Goal: Check status: Check status

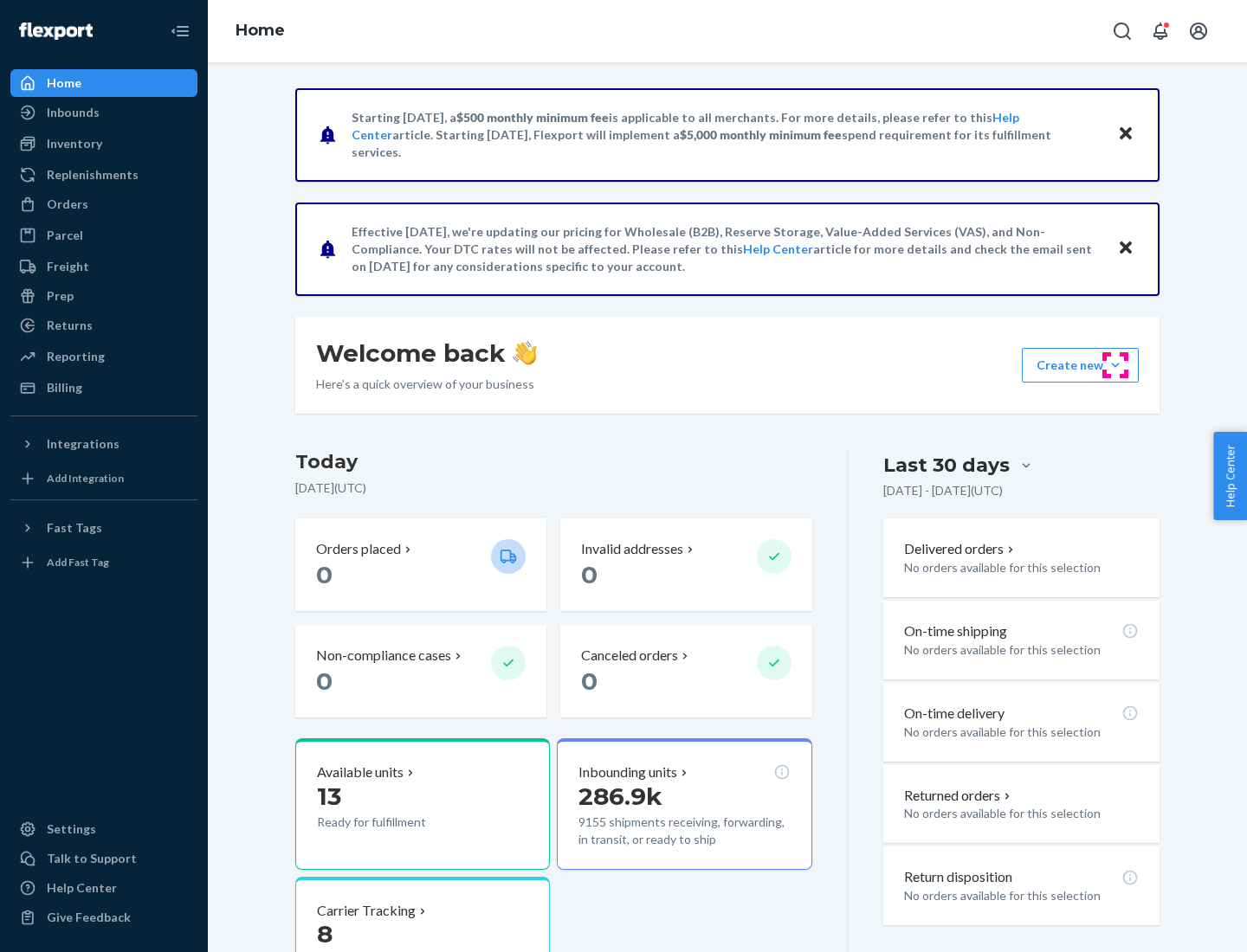
click at [1115, 365] on button "Create new Create new inbound Create new order Create new product" at bounding box center [1080, 365] width 117 height 35
click at [72, 112] on div "Inbounds" at bounding box center [73, 112] width 53 height 18
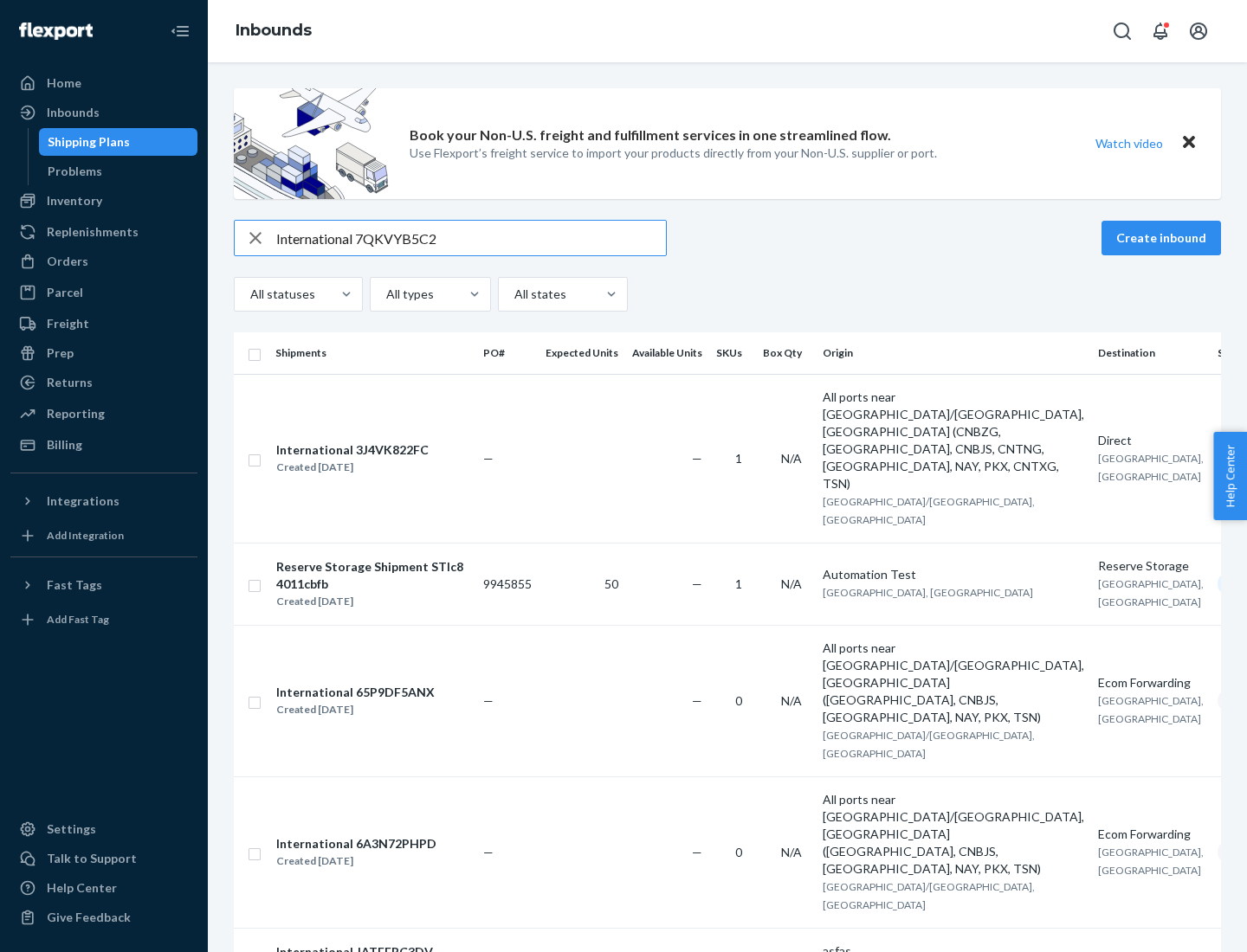
type input "International 7QKVYB5C29"
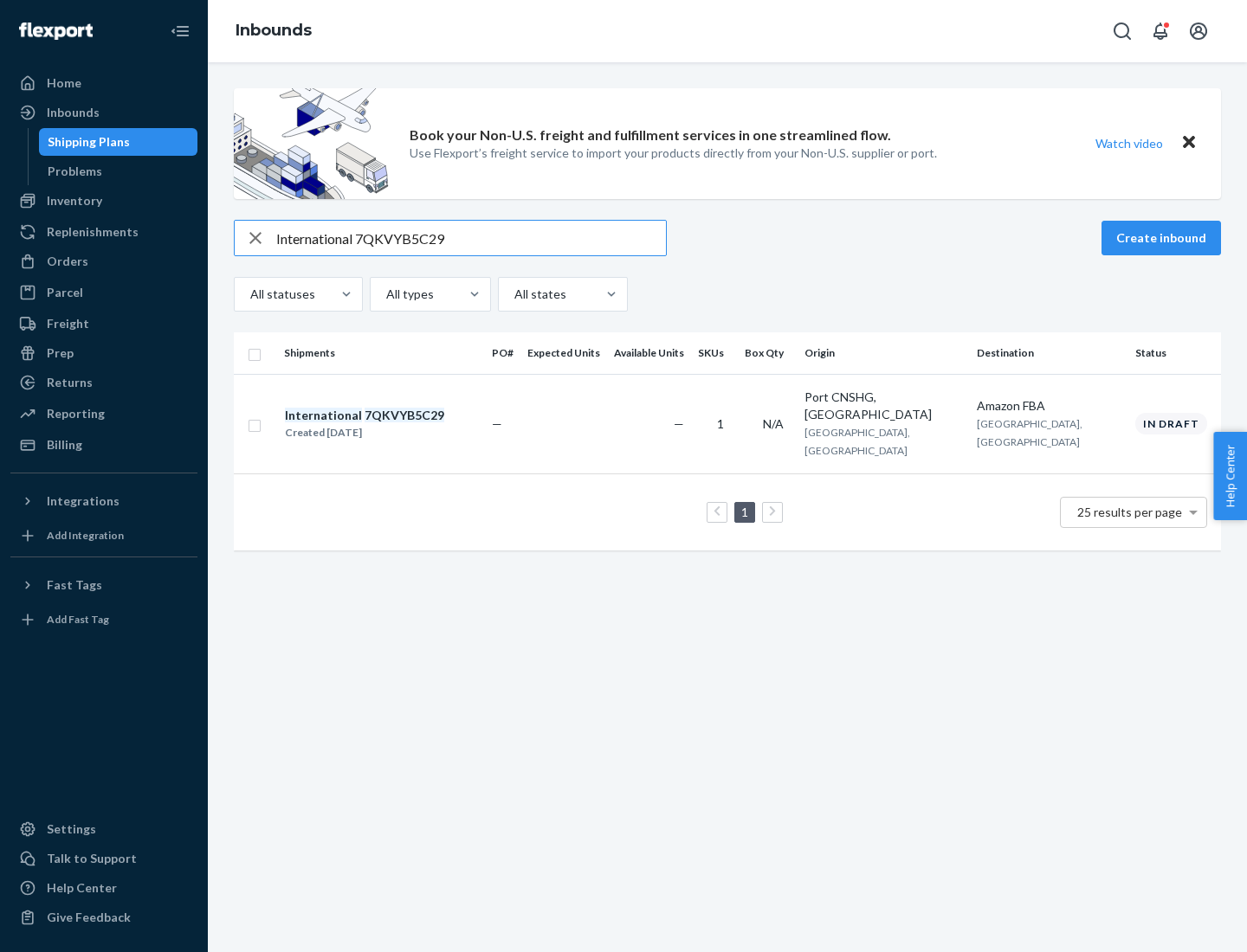
click at [394, 424] on div "Created [DATE]" at bounding box center [364, 433] width 160 height 18
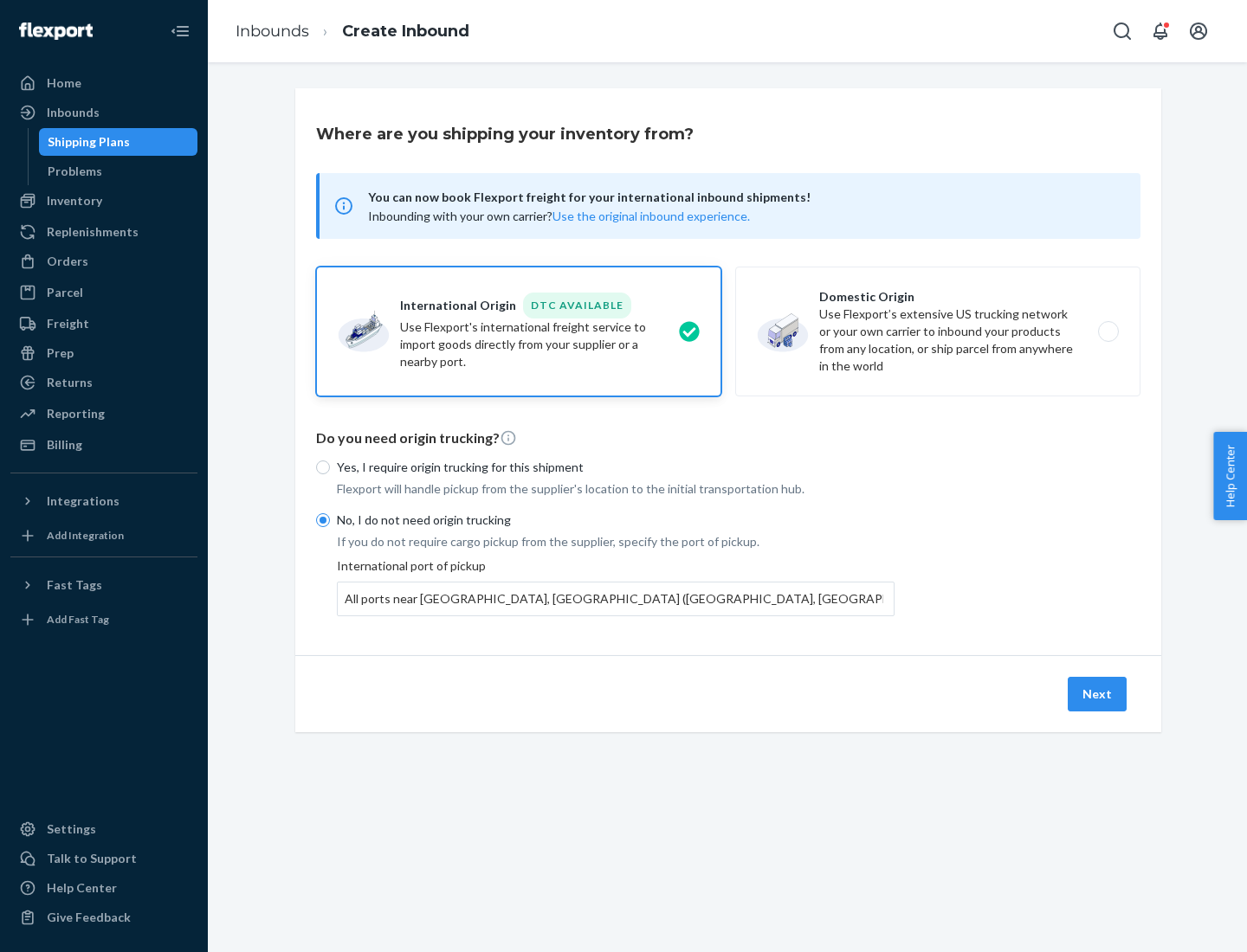
click at [1098, 693] on button "Next" at bounding box center [1097, 694] width 59 height 35
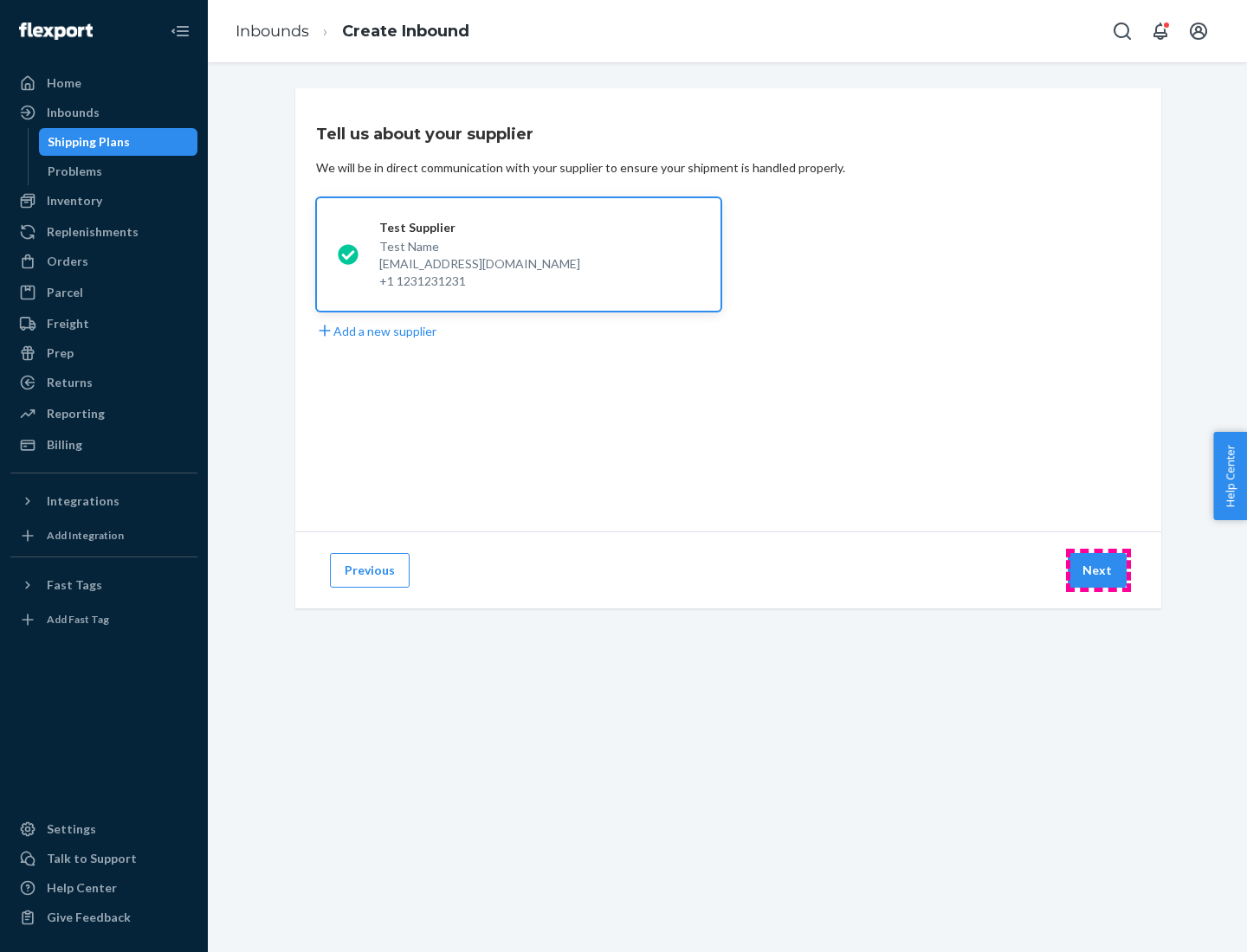
click at [1098, 571] on button "Next" at bounding box center [1097, 570] width 59 height 35
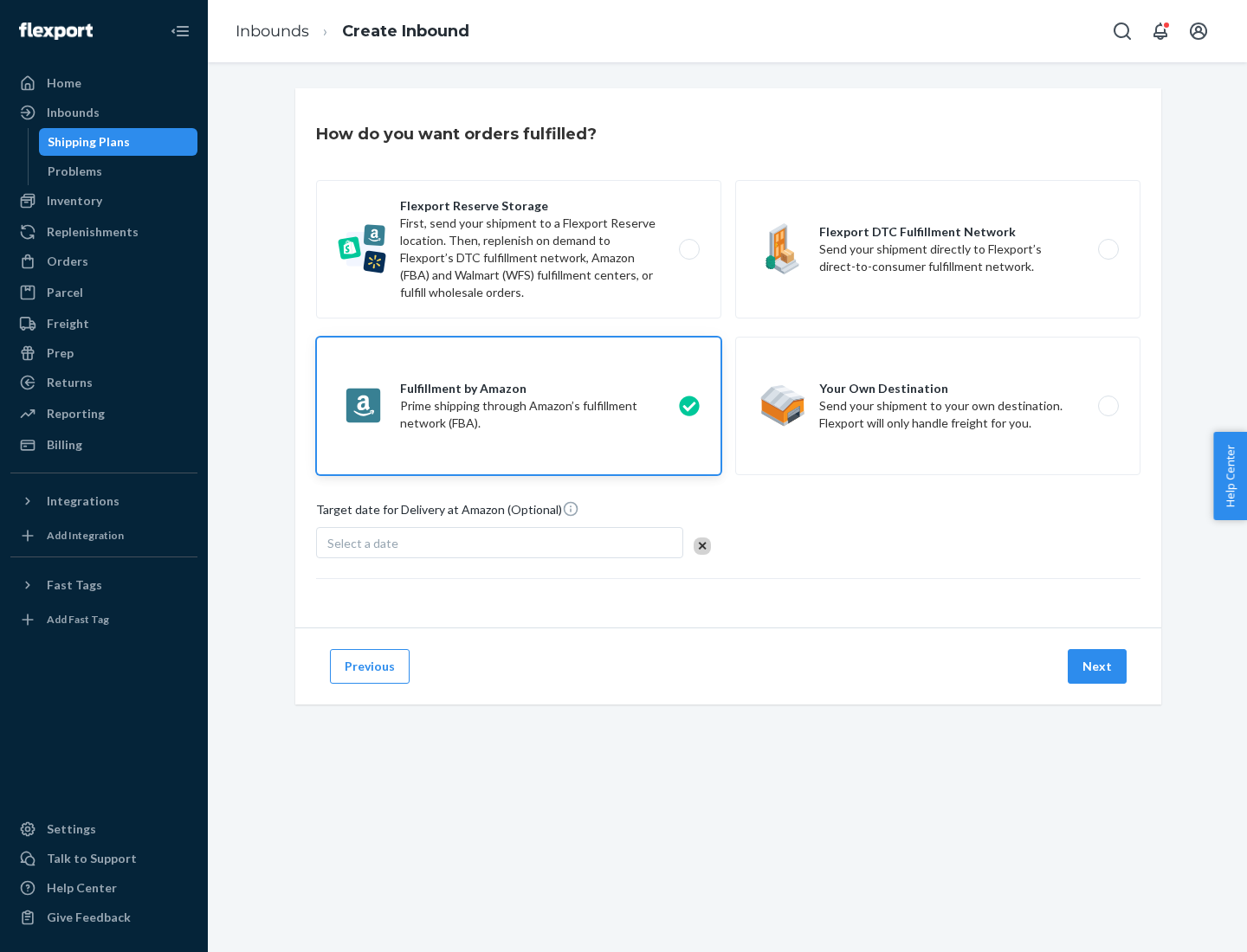
click at [1098, 667] on button "Next" at bounding box center [1097, 666] width 59 height 35
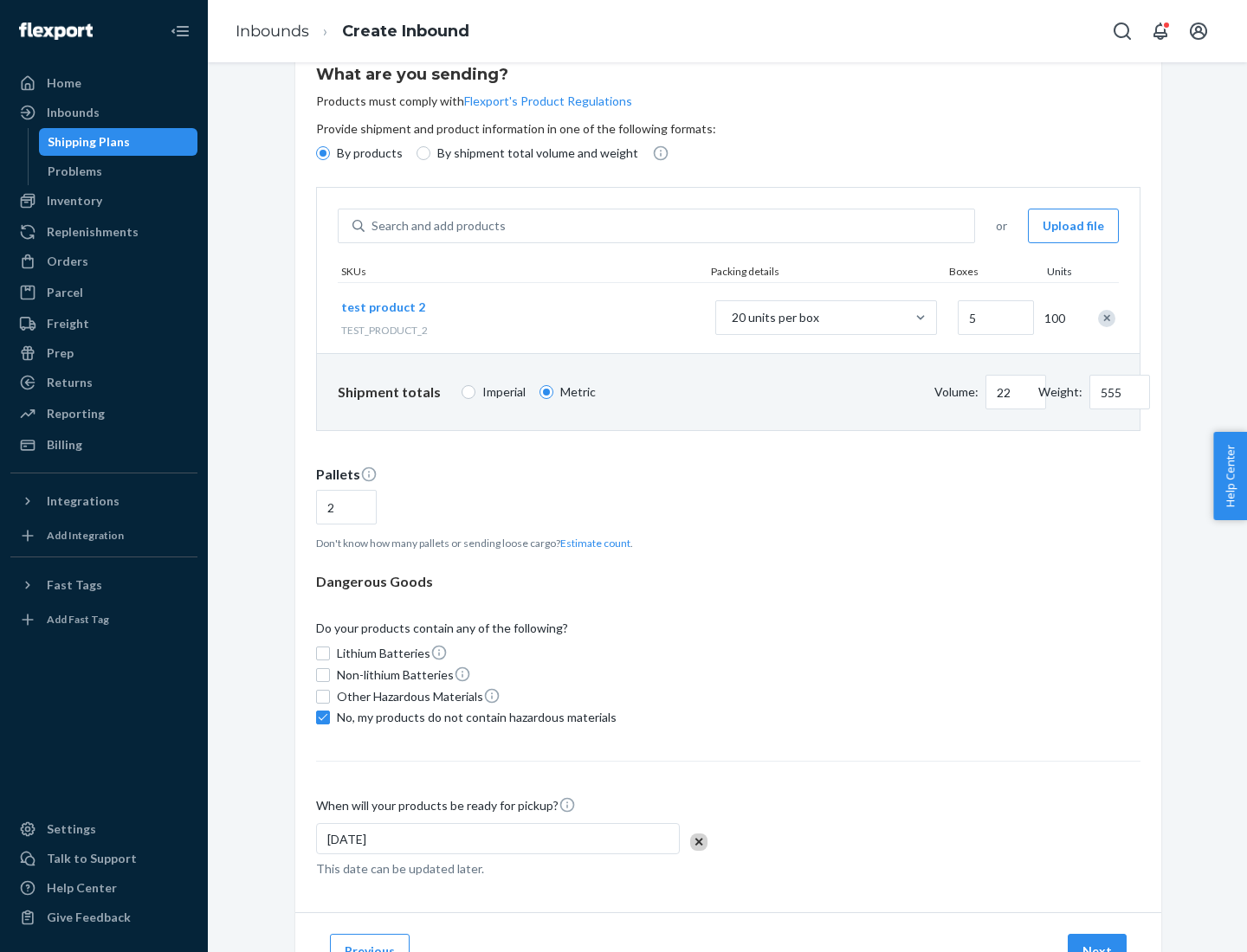
scroll to position [138, 0]
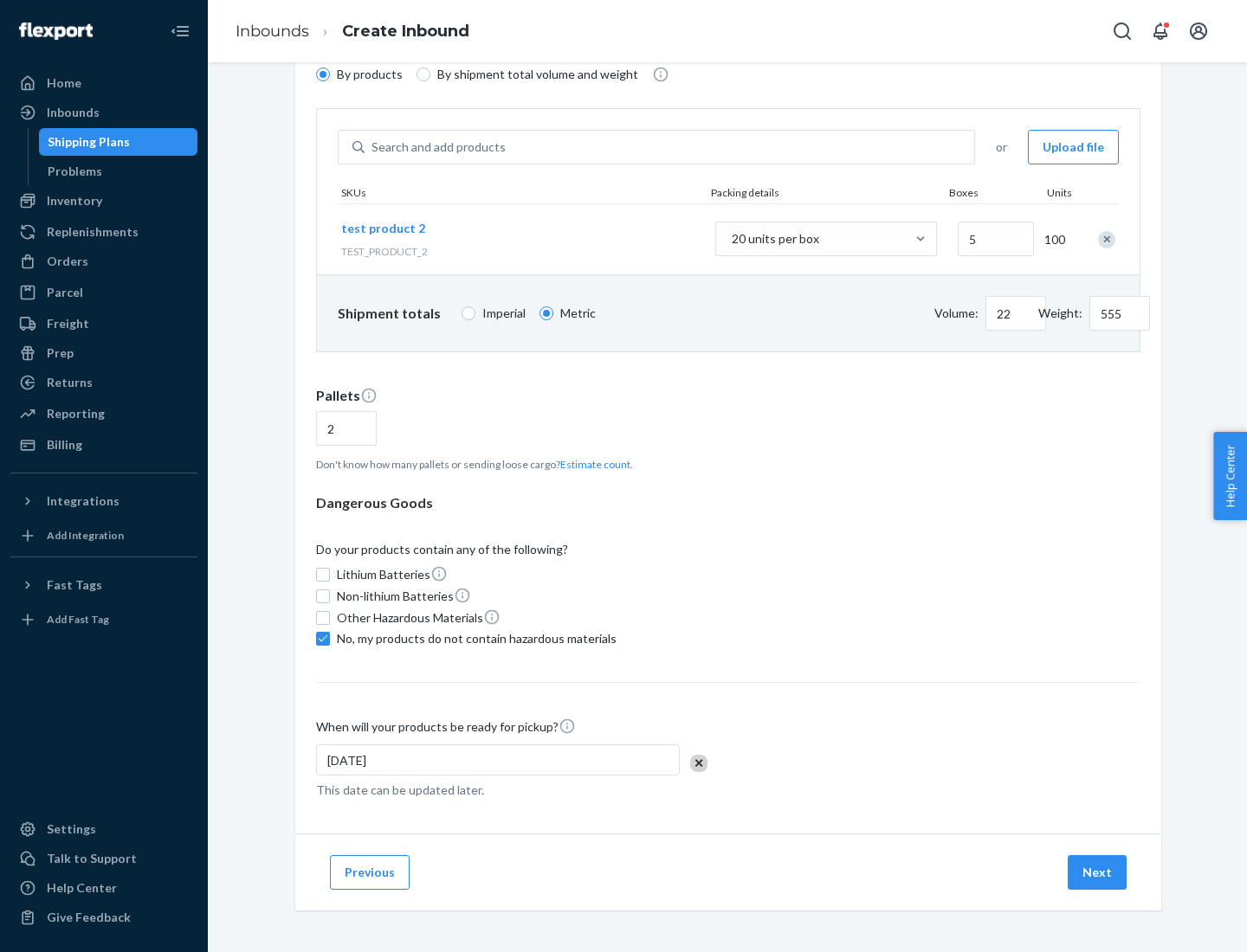
click at [1098, 873] on button "Next" at bounding box center [1097, 873] width 59 height 35
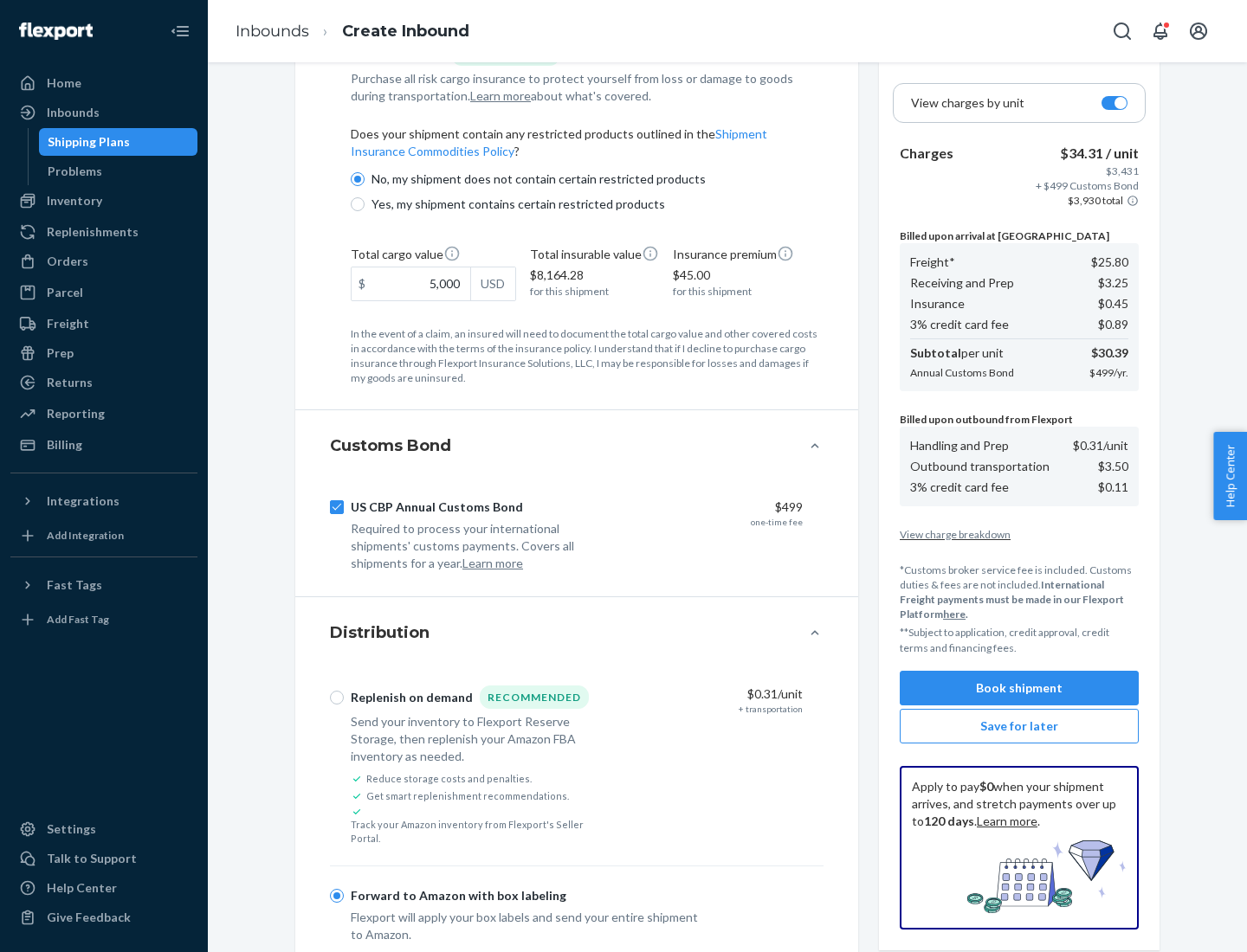
scroll to position [1148, 0]
